Goal: Information Seeking & Learning: Stay updated

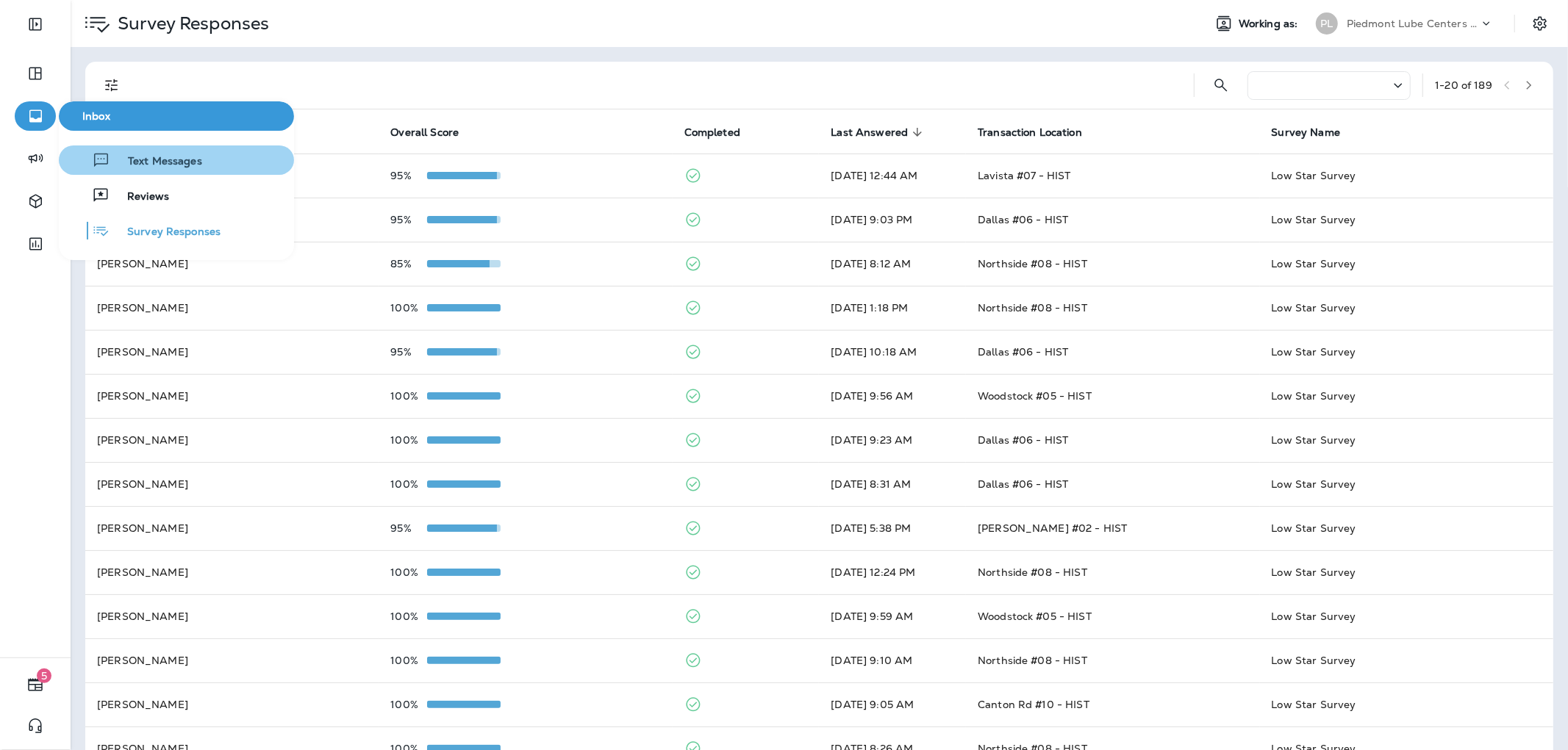
click at [177, 155] on span "Text Messages" at bounding box center [156, 162] width 92 height 14
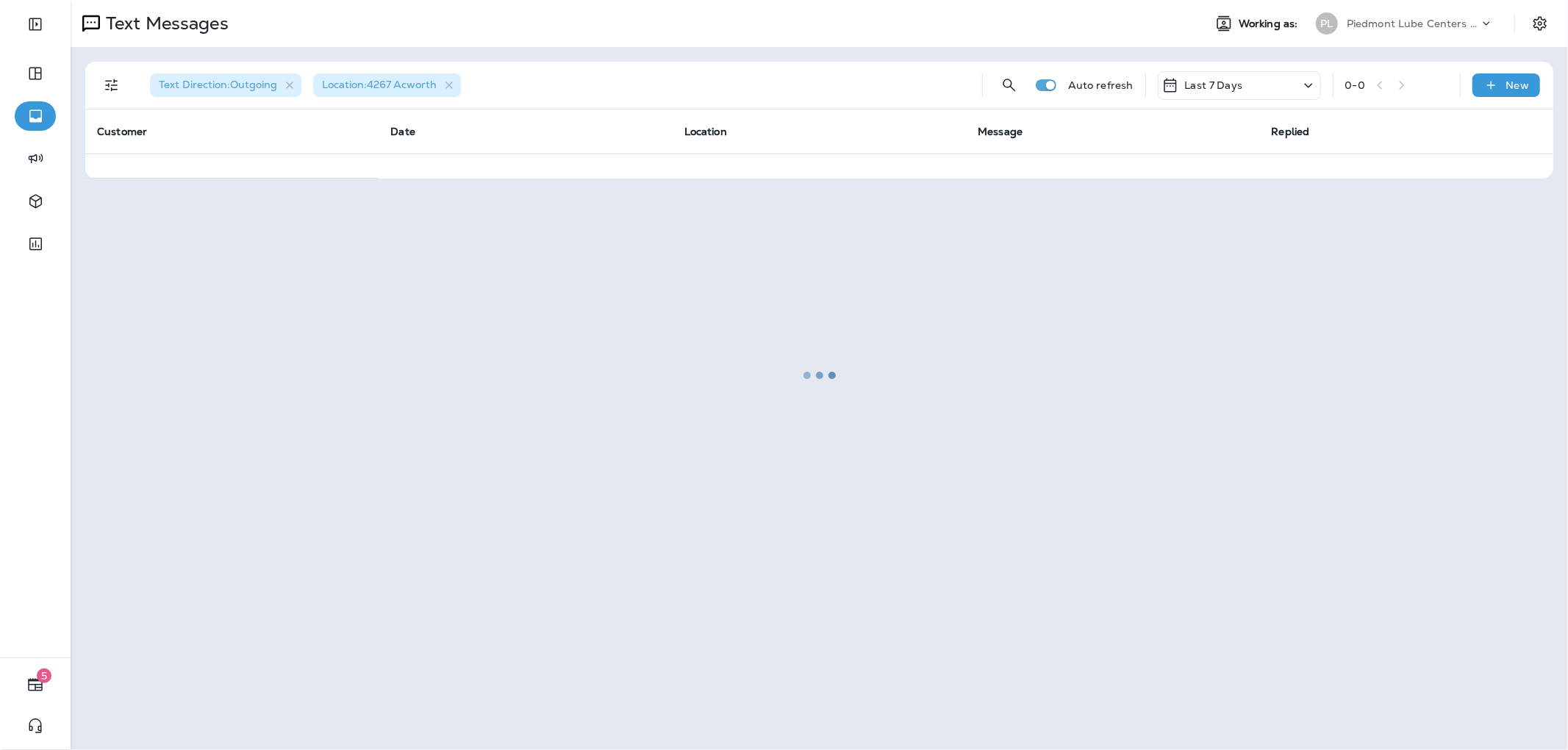
click at [287, 82] on div at bounding box center [819, 375] width 1494 height 747
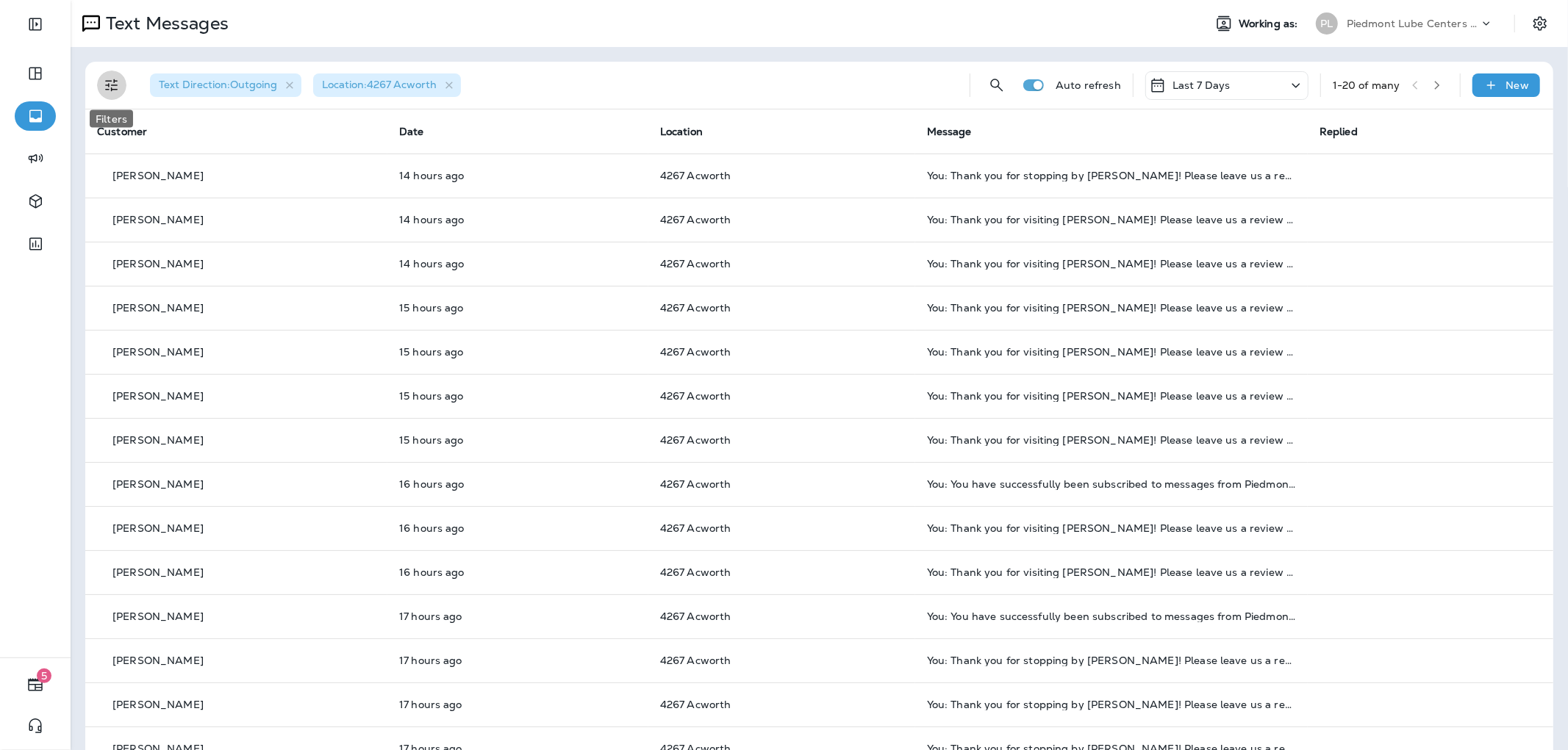
click at [105, 85] on icon "Filters" at bounding box center [111, 85] width 18 height 18
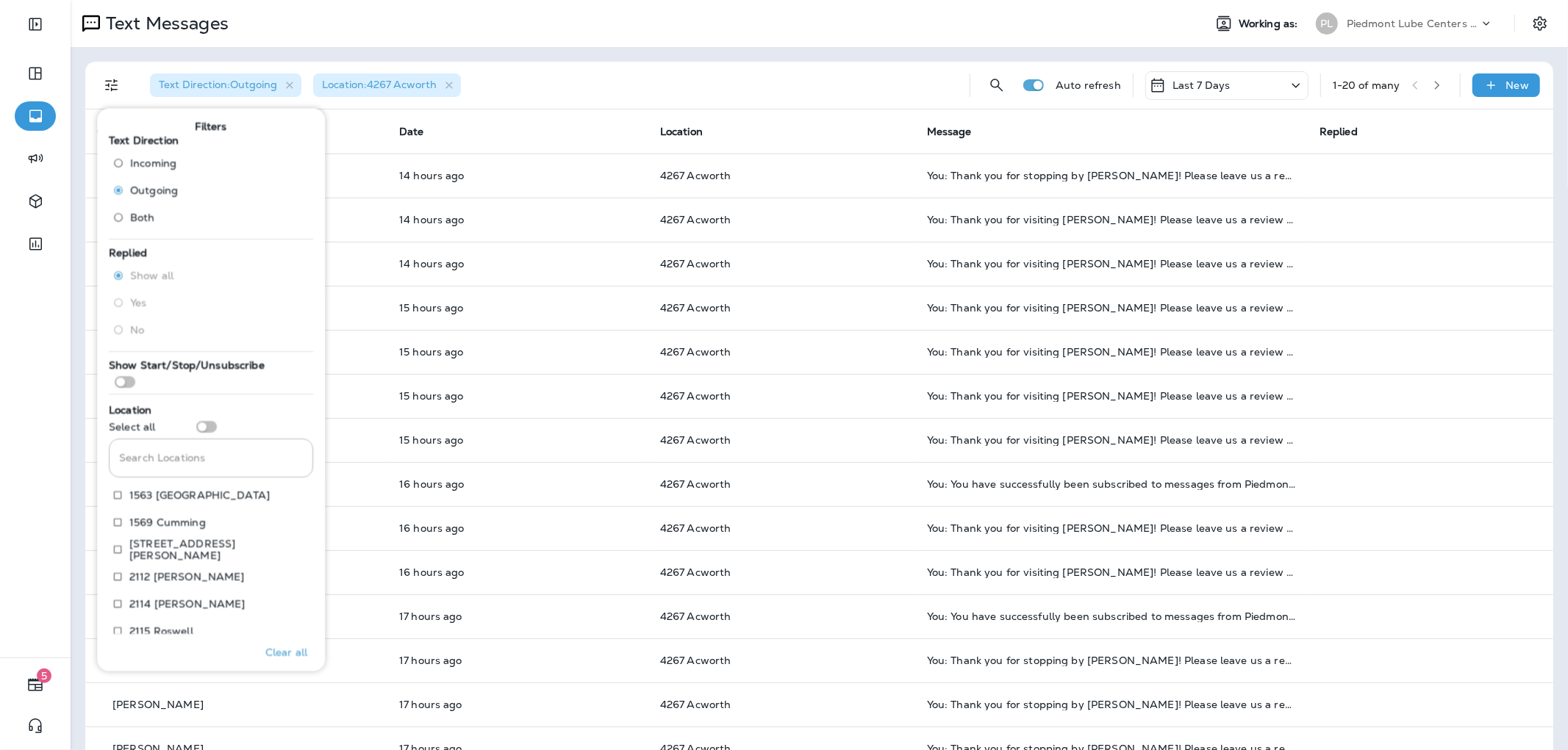
click at [153, 161] on span "Incoming" at bounding box center [153, 162] width 47 height 12
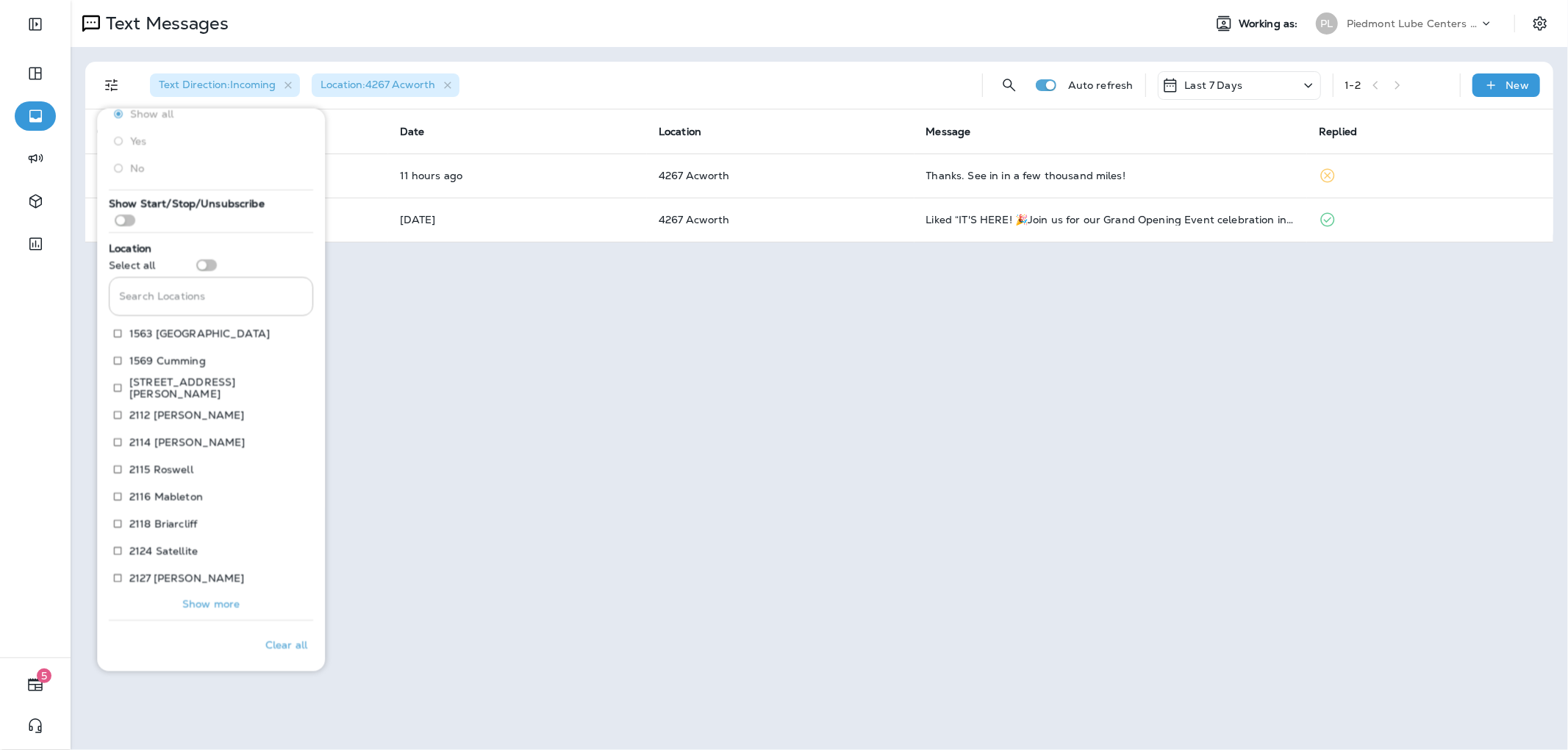
scroll to position [163, 0]
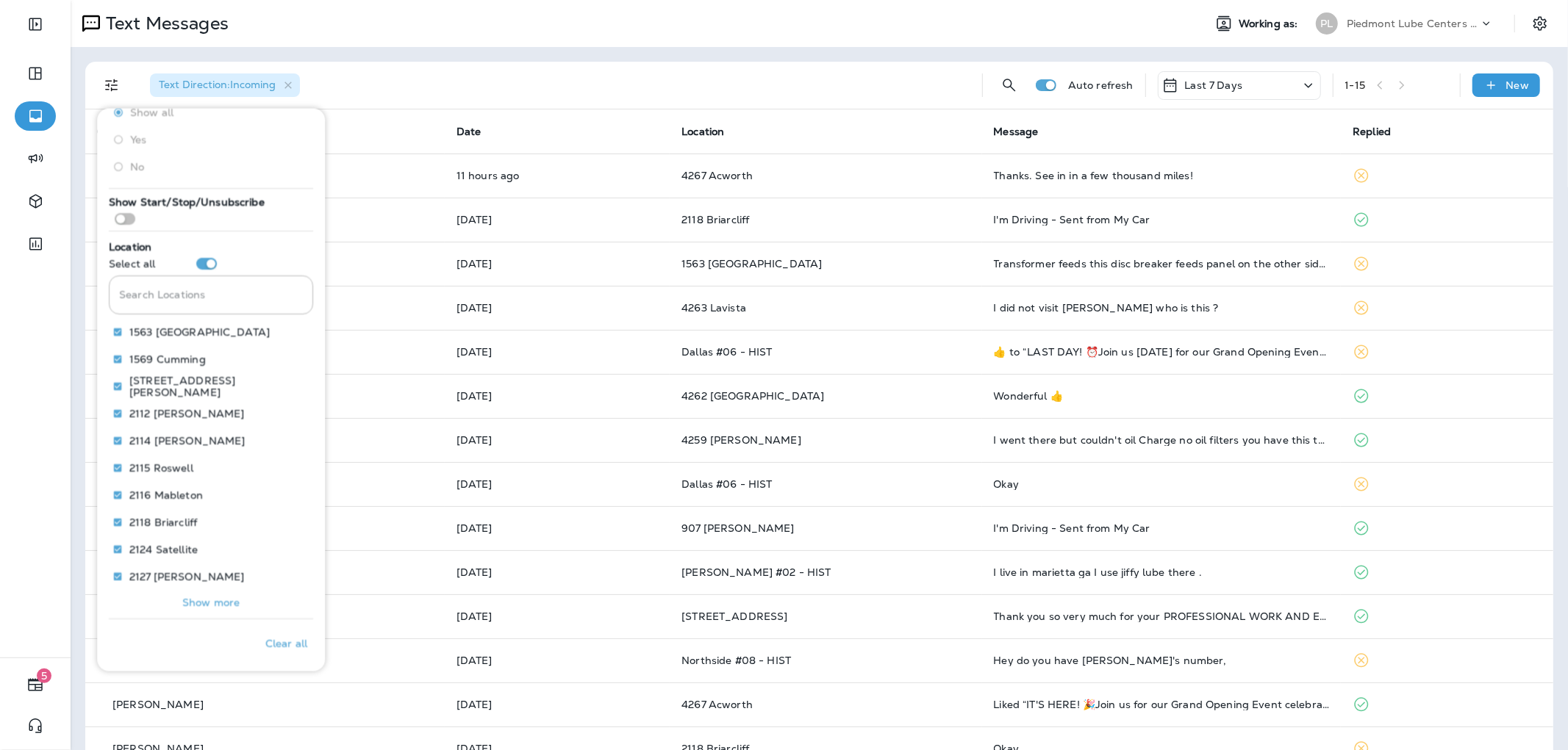
click at [380, 74] on div "Text Direction : Incoming" at bounding box center [554, 85] width 832 height 47
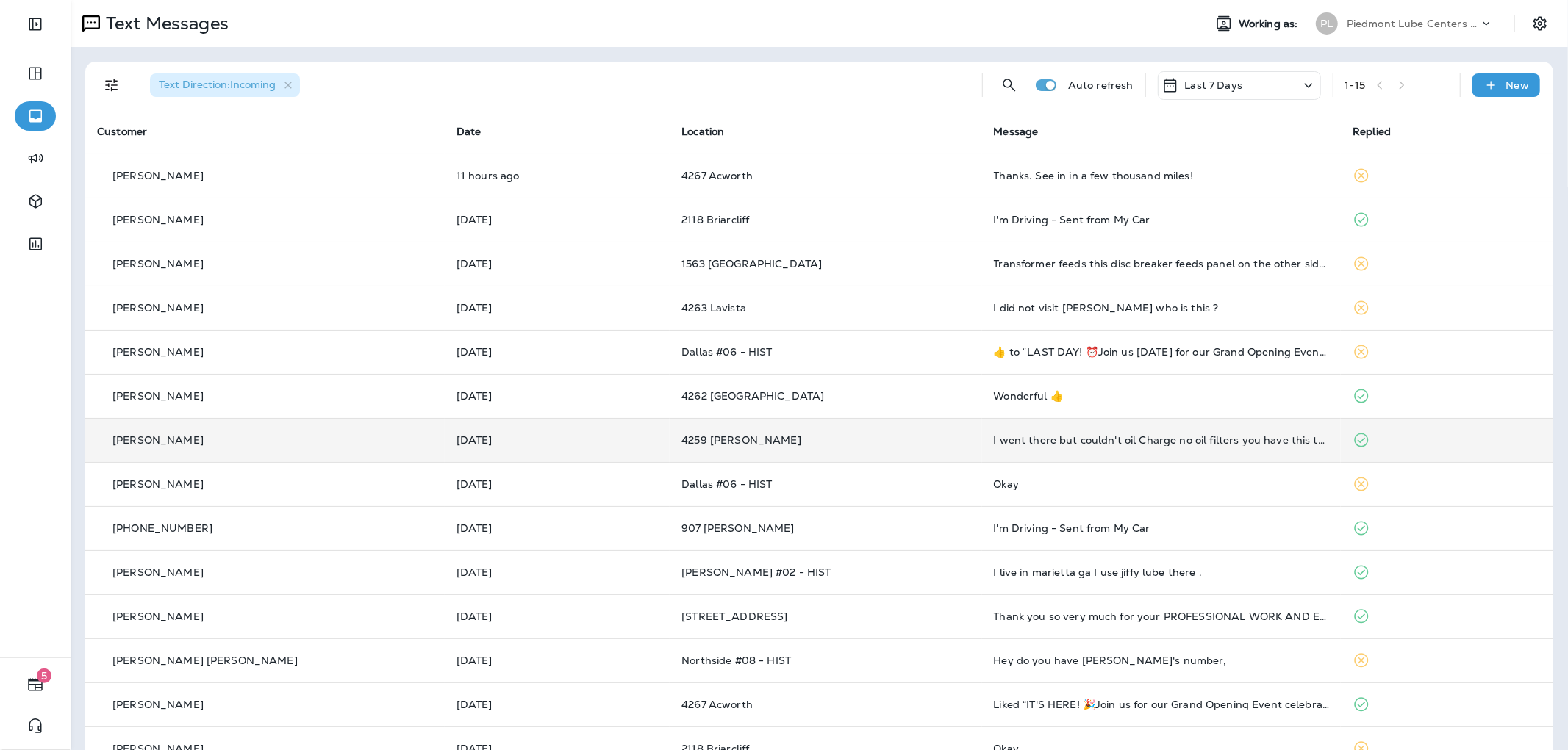
scroll to position [80, 0]
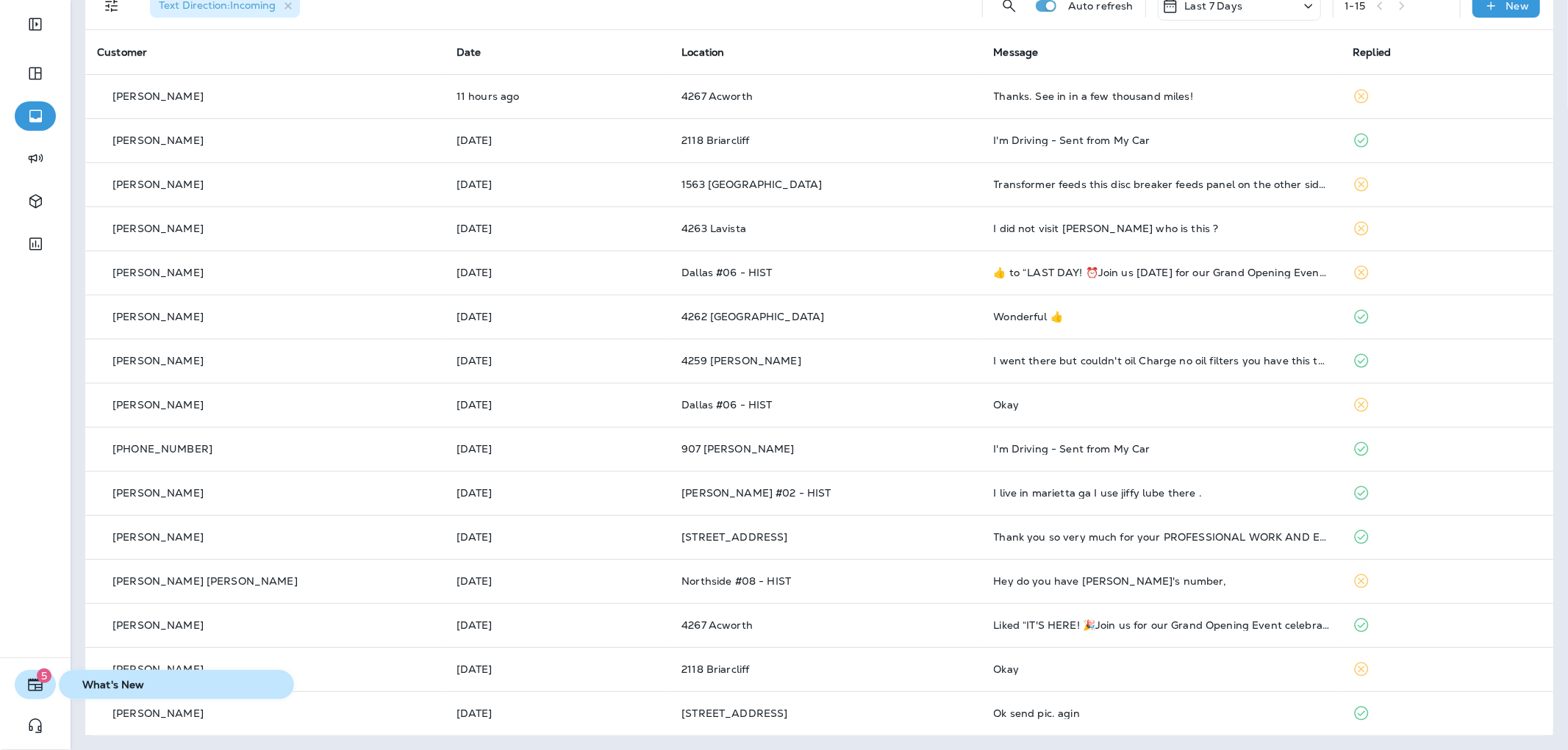
click at [48, 688] on button "5" at bounding box center [35, 685] width 41 height 30
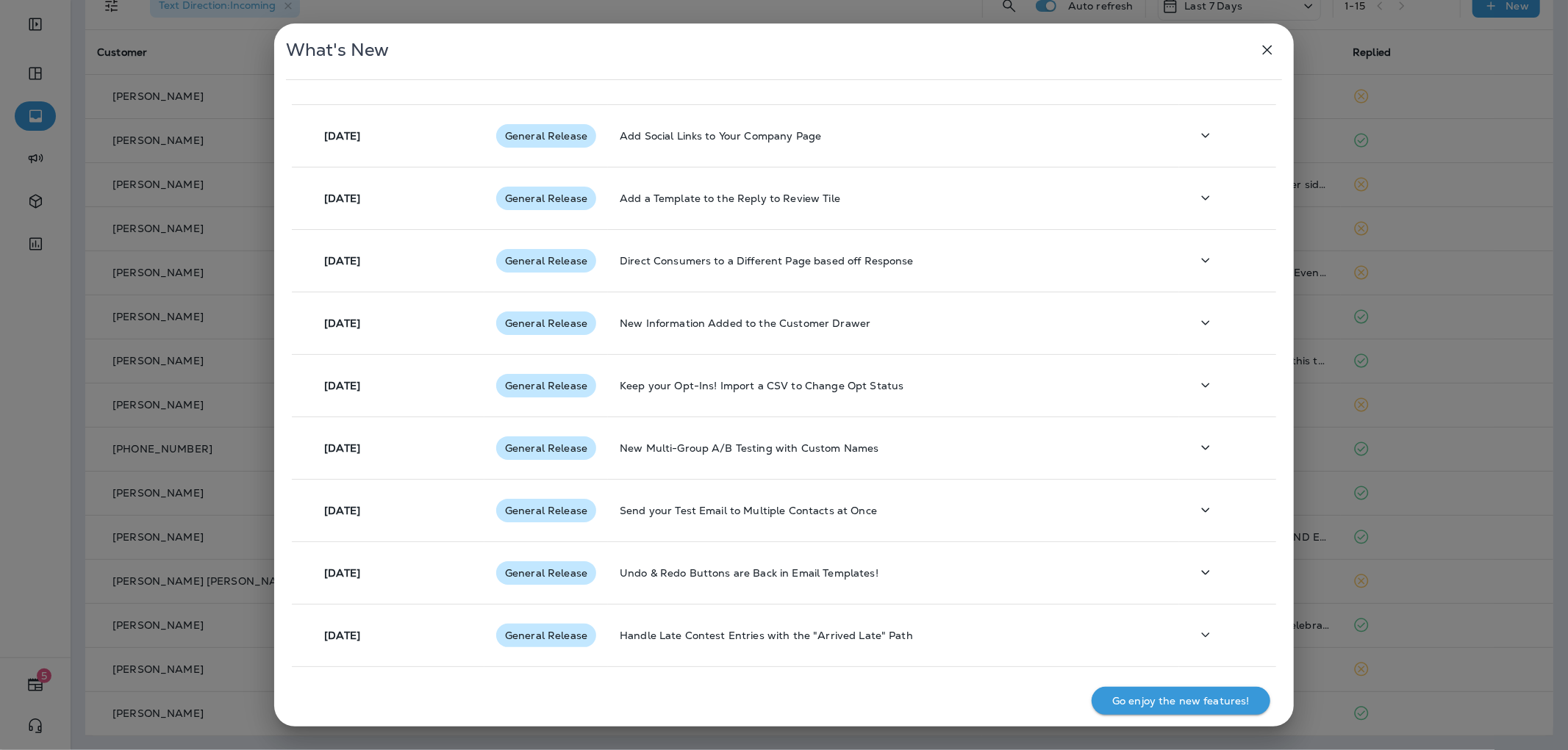
scroll to position [0, 0]
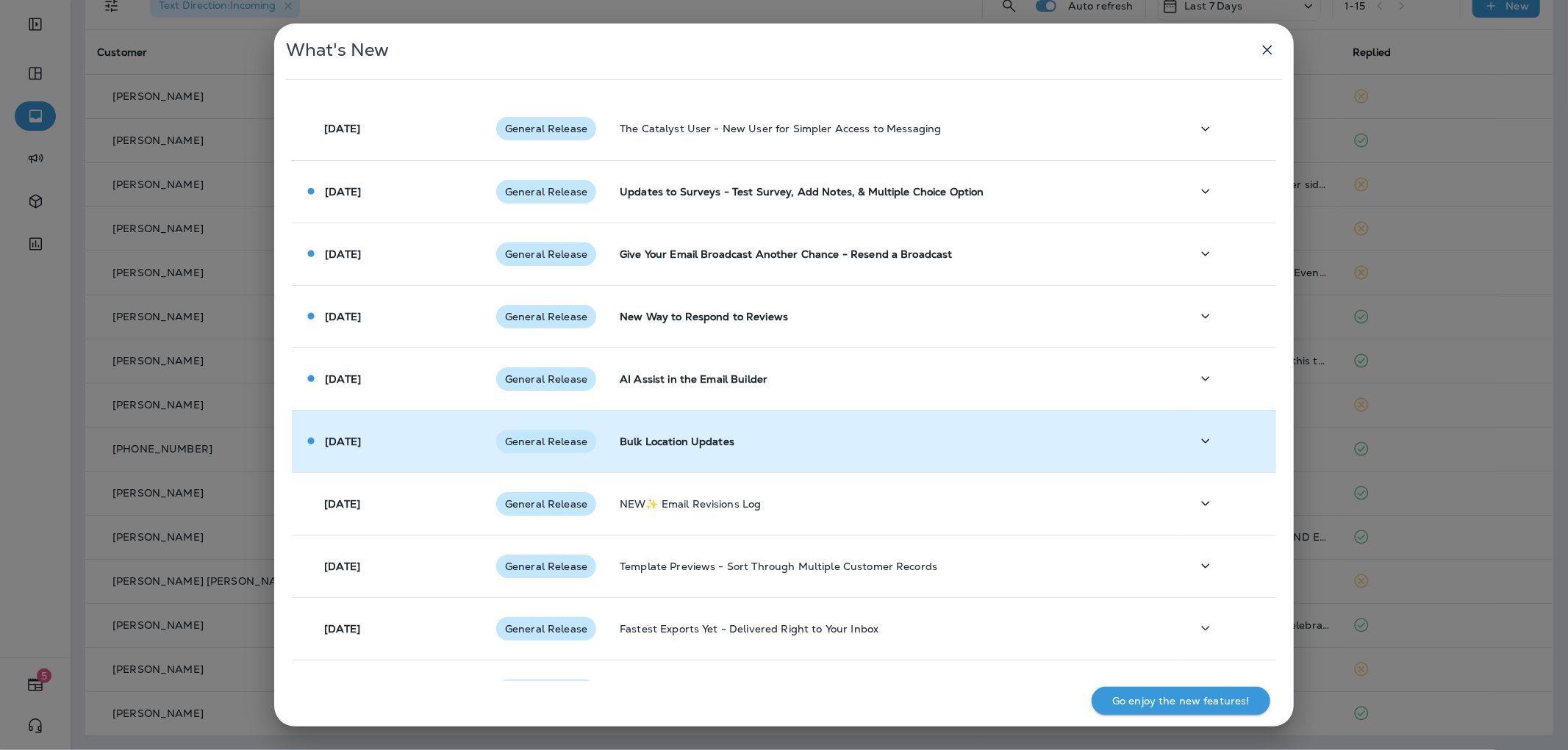
click at [754, 423] on td "Bulk Location Updates" at bounding box center [893, 441] width 571 height 63
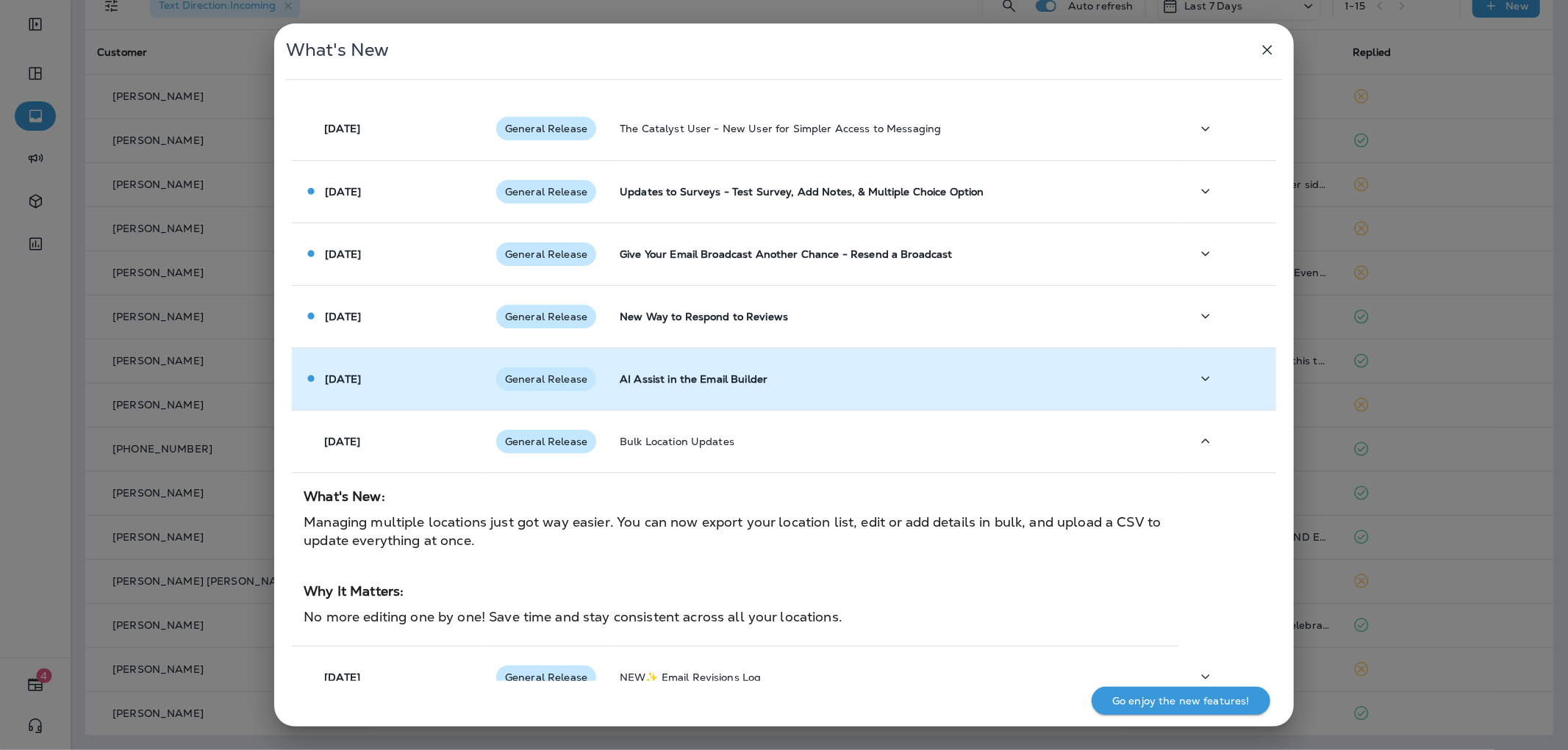
click at [754, 380] on p "AI Assist in the Email Builder" at bounding box center [893, 379] width 548 height 12
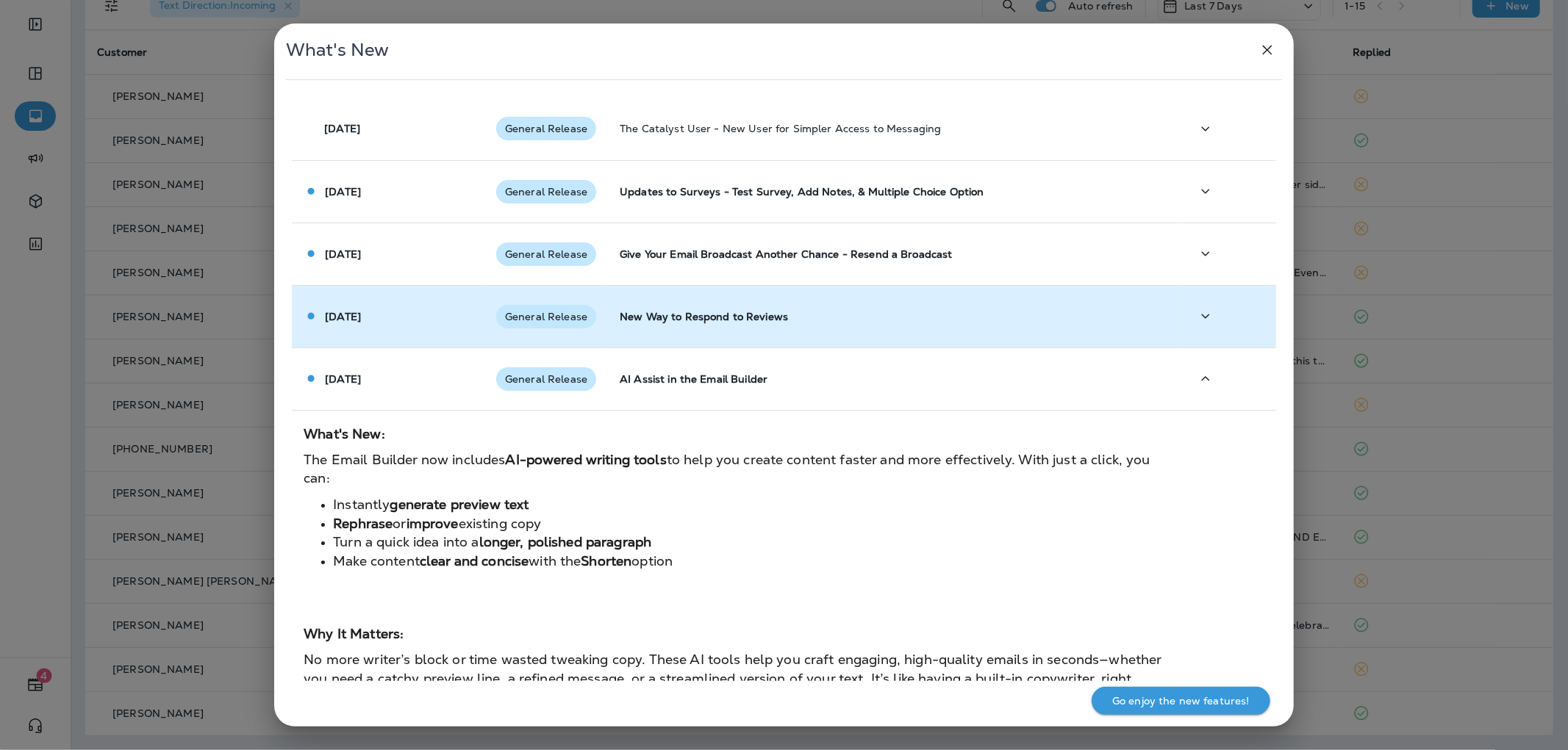
click at [810, 334] on td "New Way to Respond to Reviews" at bounding box center [893, 316] width 571 height 63
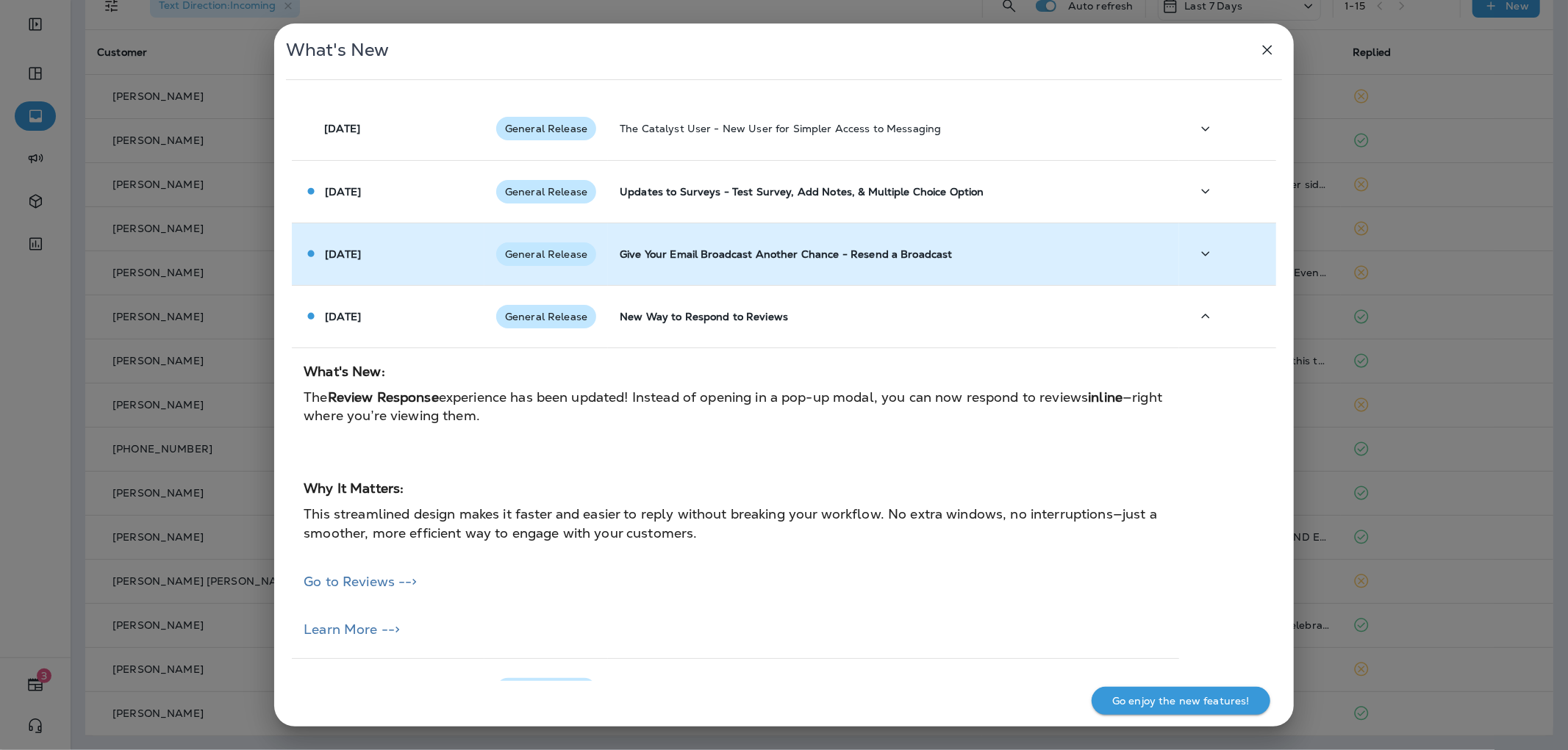
click at [868, 263] on td "Give Your Email Broadcast Another Chance - Resend a Broadcast" at bounding box center [893, 254] width 571 height 63
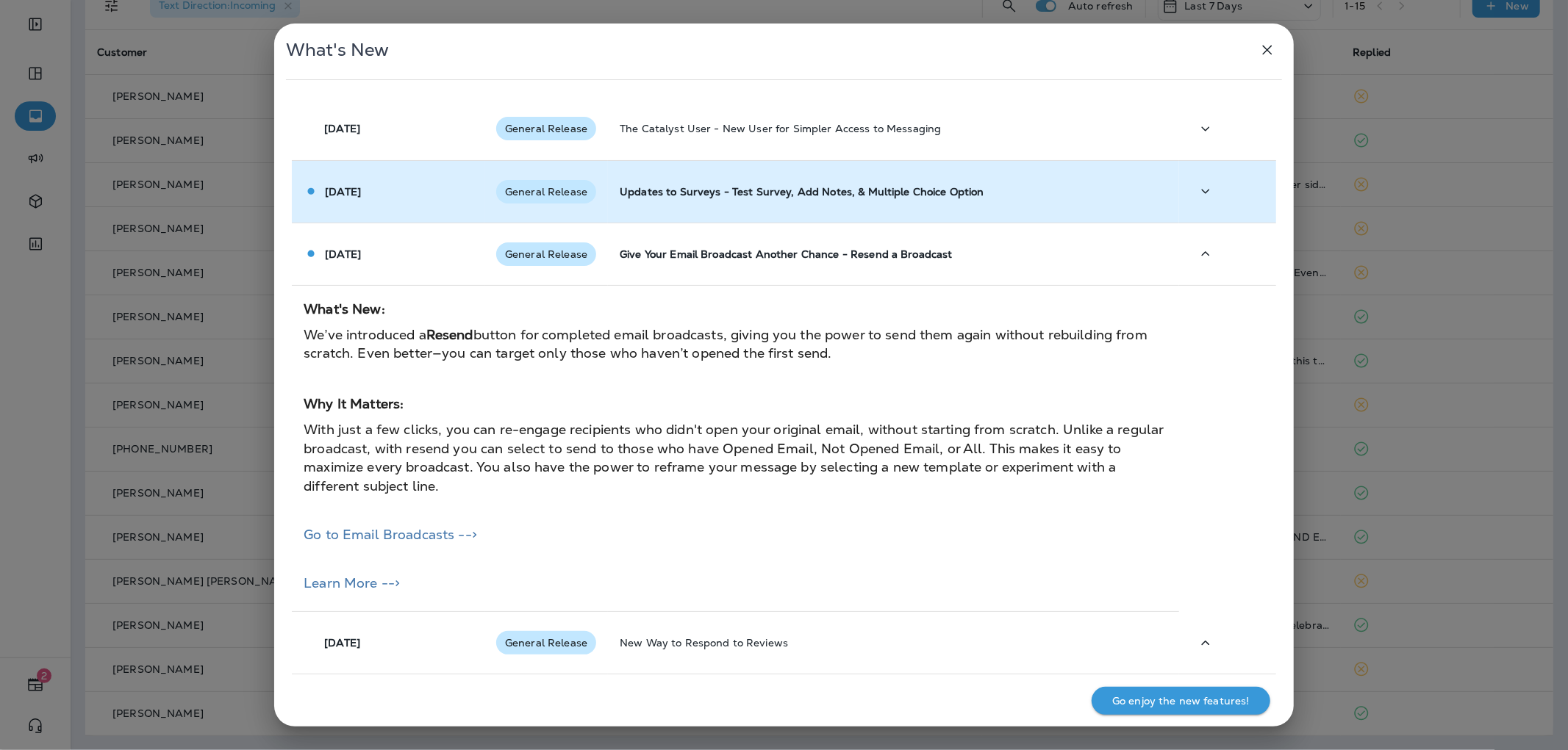
click at [702, 218] on td "Updates to Surveys - Test Survey, Add Notes, & Multiple Choice Option" at bounding box center [893, 192] width 571 height 63
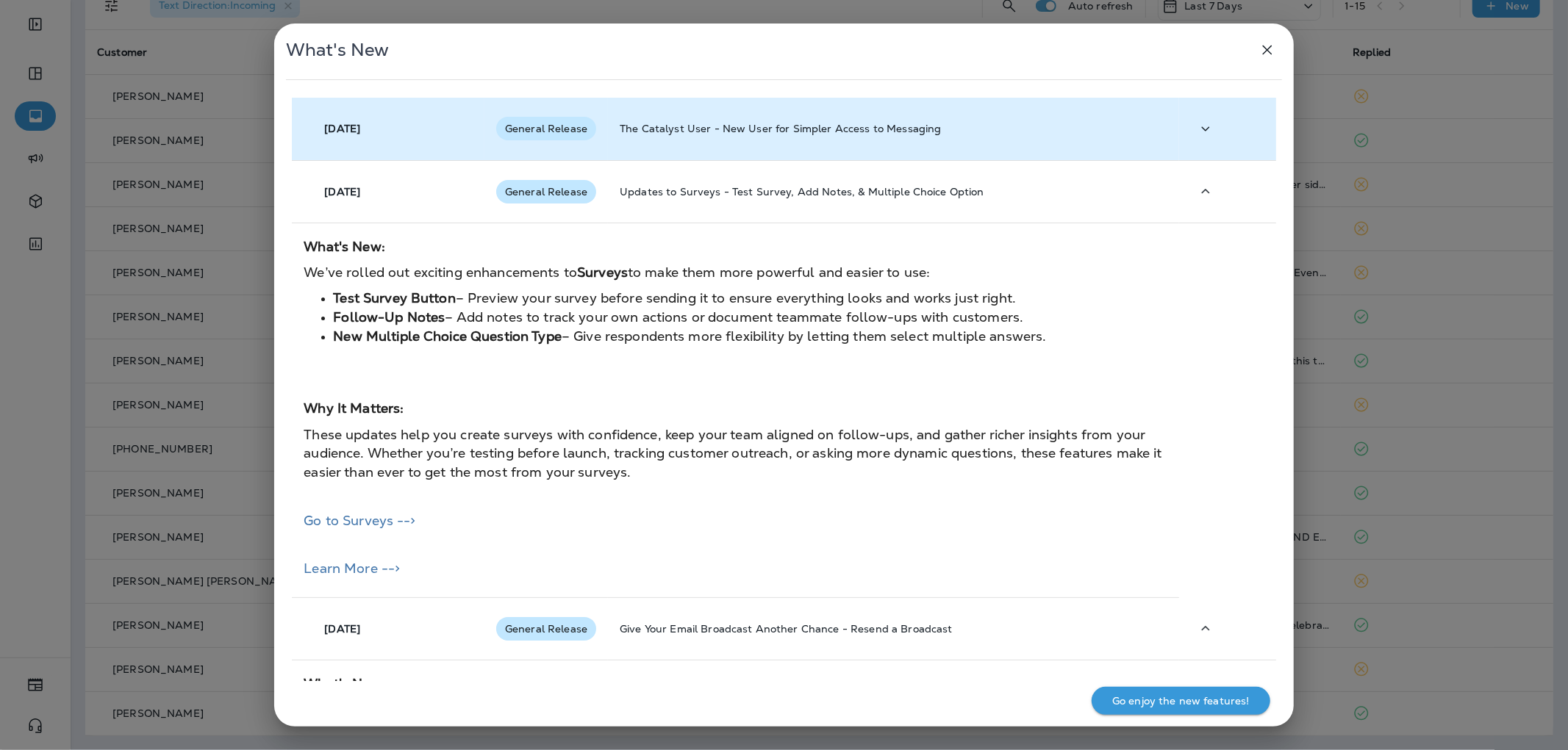
click at [745, 134] on p "The Catalyst User - New User for Simpler Access to Messaging" at bounding box center [893, 129] width 548 height 12
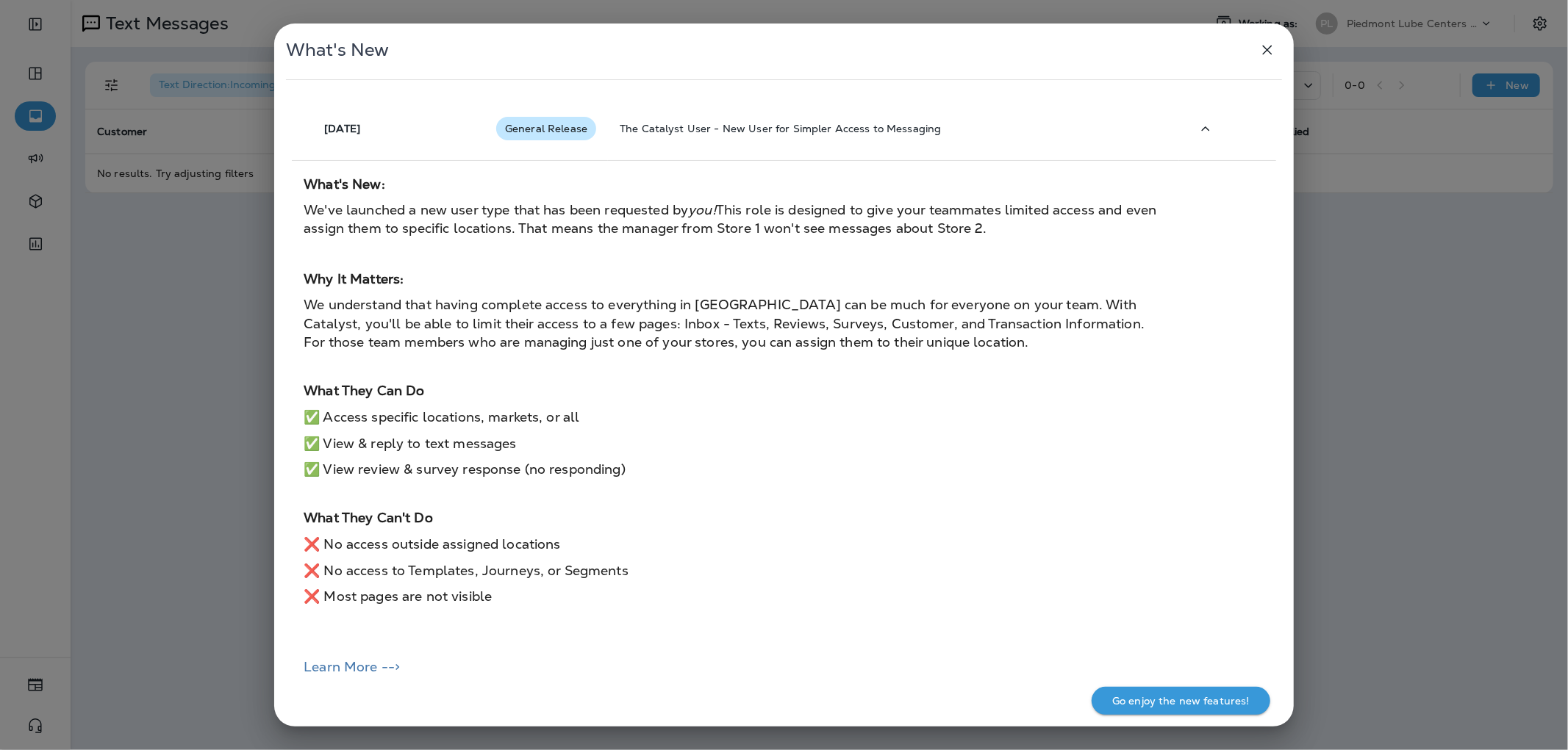
click at [311, 437] on span "✅ View & reply to text messages" at bounding box center [410, 444] width 212 height 17
click at [246, 439] on div "What's New [DATE] General Release The Catalyst User - New User for Simpler Acce…" at bounding box center [784, 375] width 1568 height 750
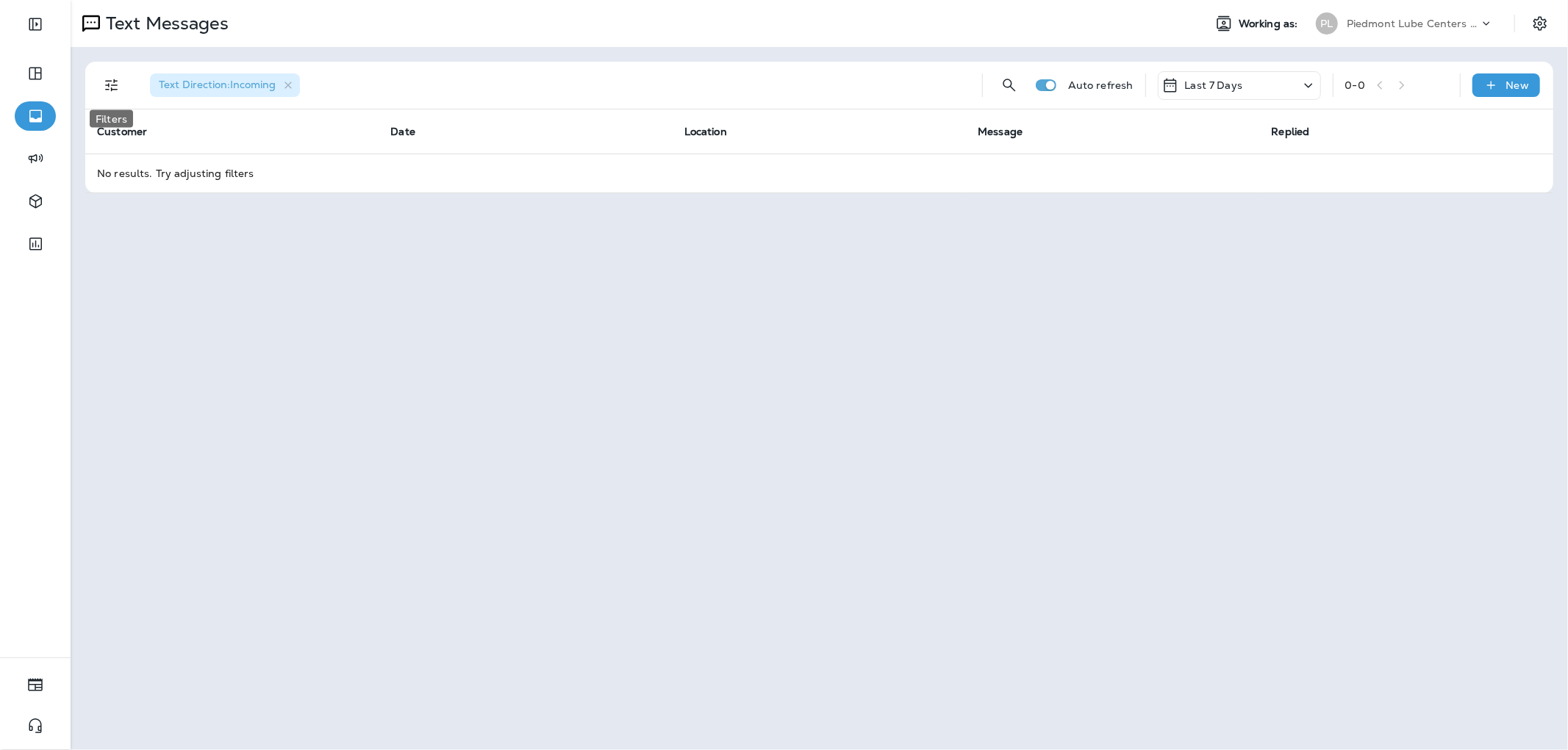
click at [115, 86] on icon "Filters" at bounding box center [111, 85] width 18 height 18
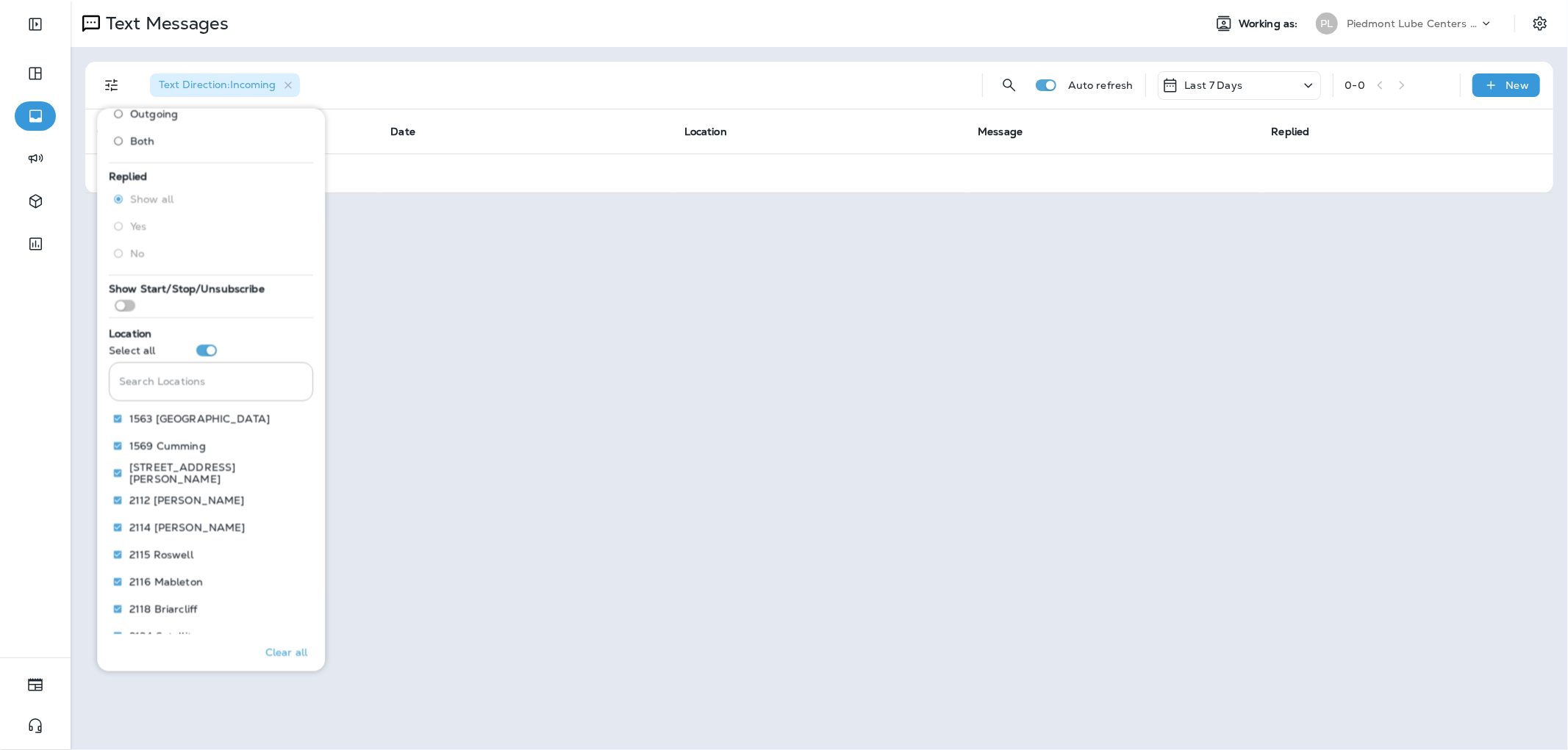
scroll to position [165, 0]
